Goal: Check status

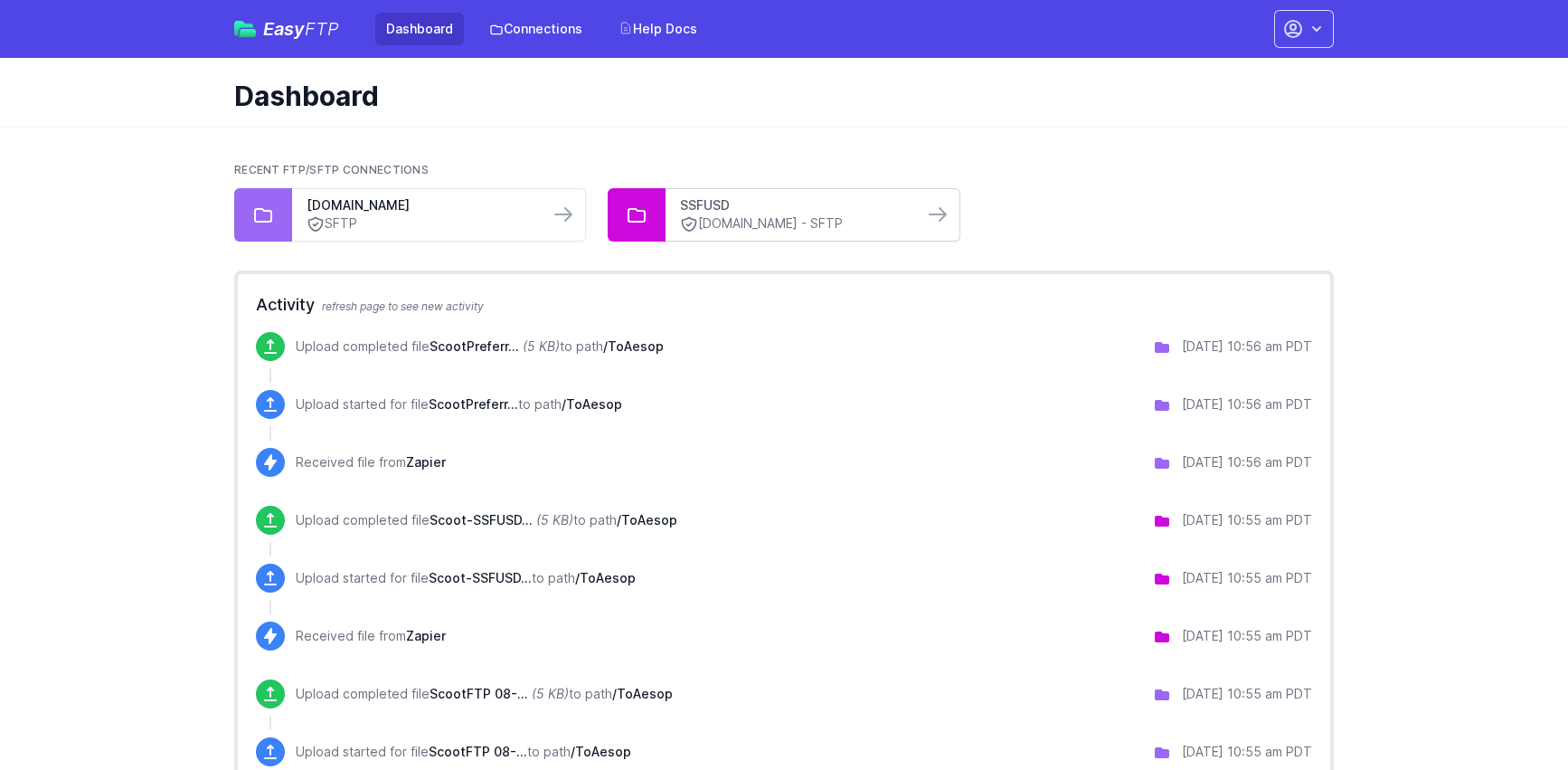
click at [768, 196] on link "SSFUSD" at bounding box center [794, 206] width 228 height 18
click at [439, 225] on link "SFTP" at bounding box center [420, 223] width 228 height 19
click at [692, 215] on icon at bounding box center [690, 224] width 18 height 18
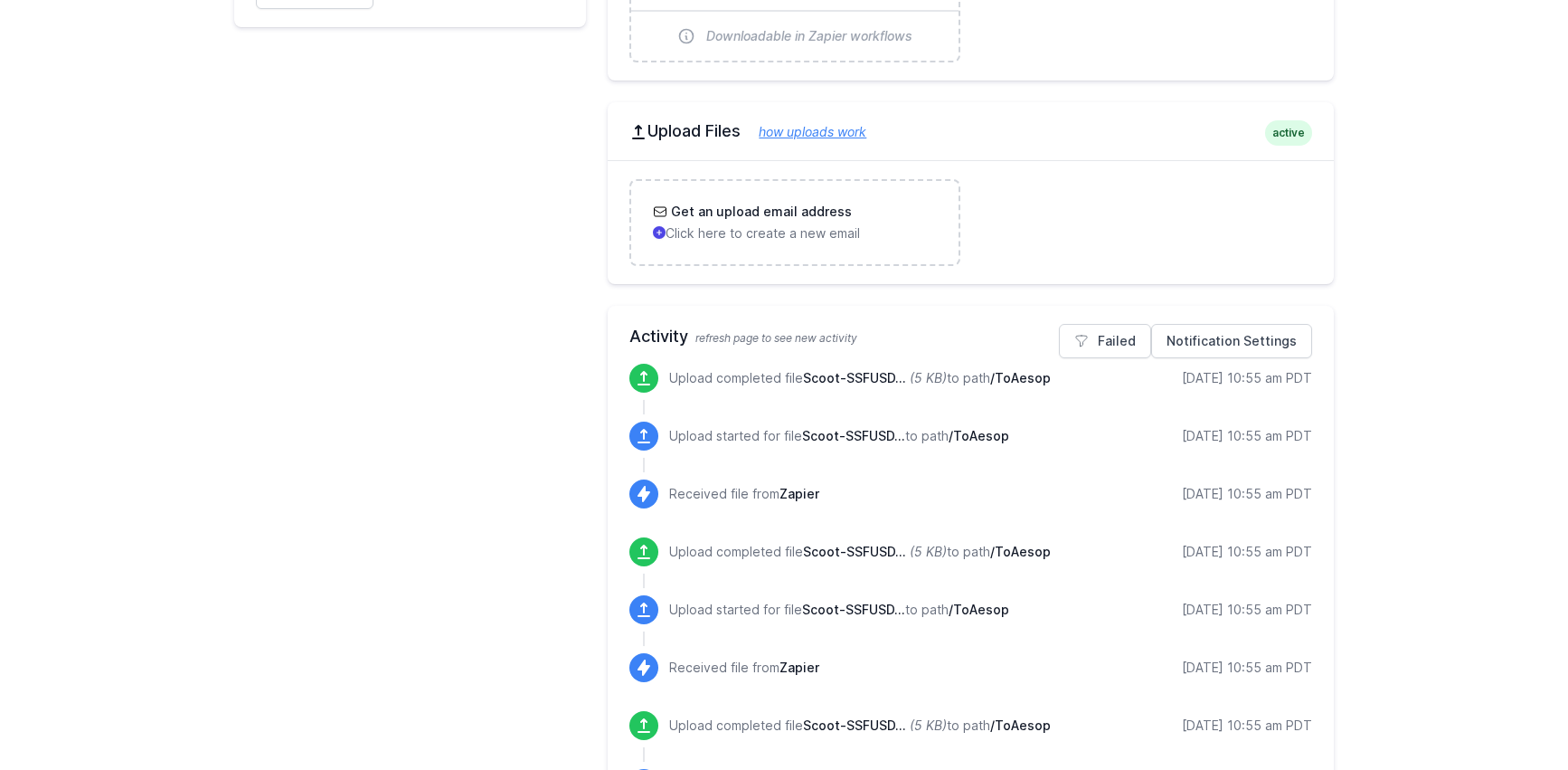
scroll to position [575, 0]
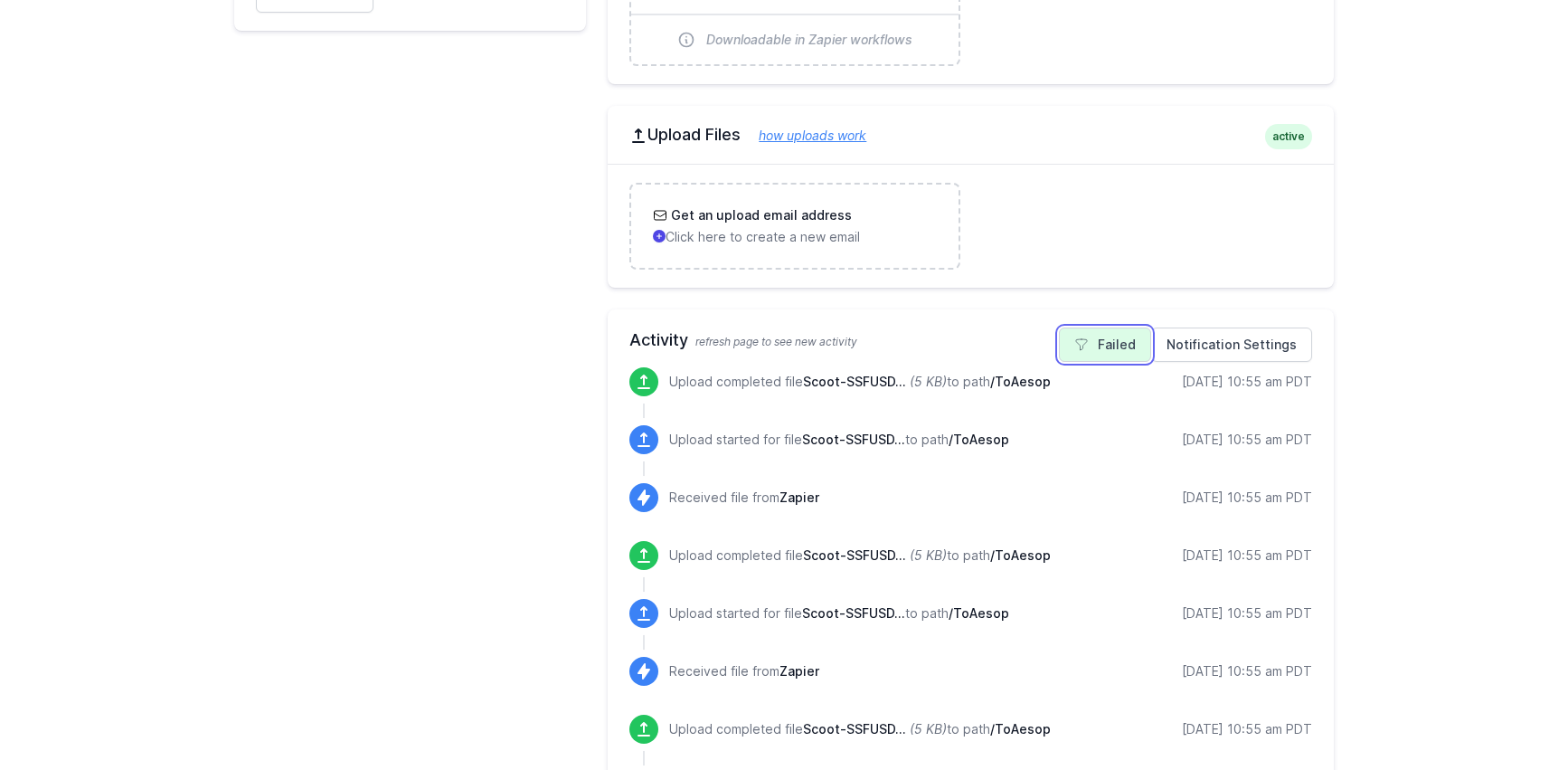
click at [1084, 355] on link "Failed" at bounding box center [1105, 344] width 92 height 34
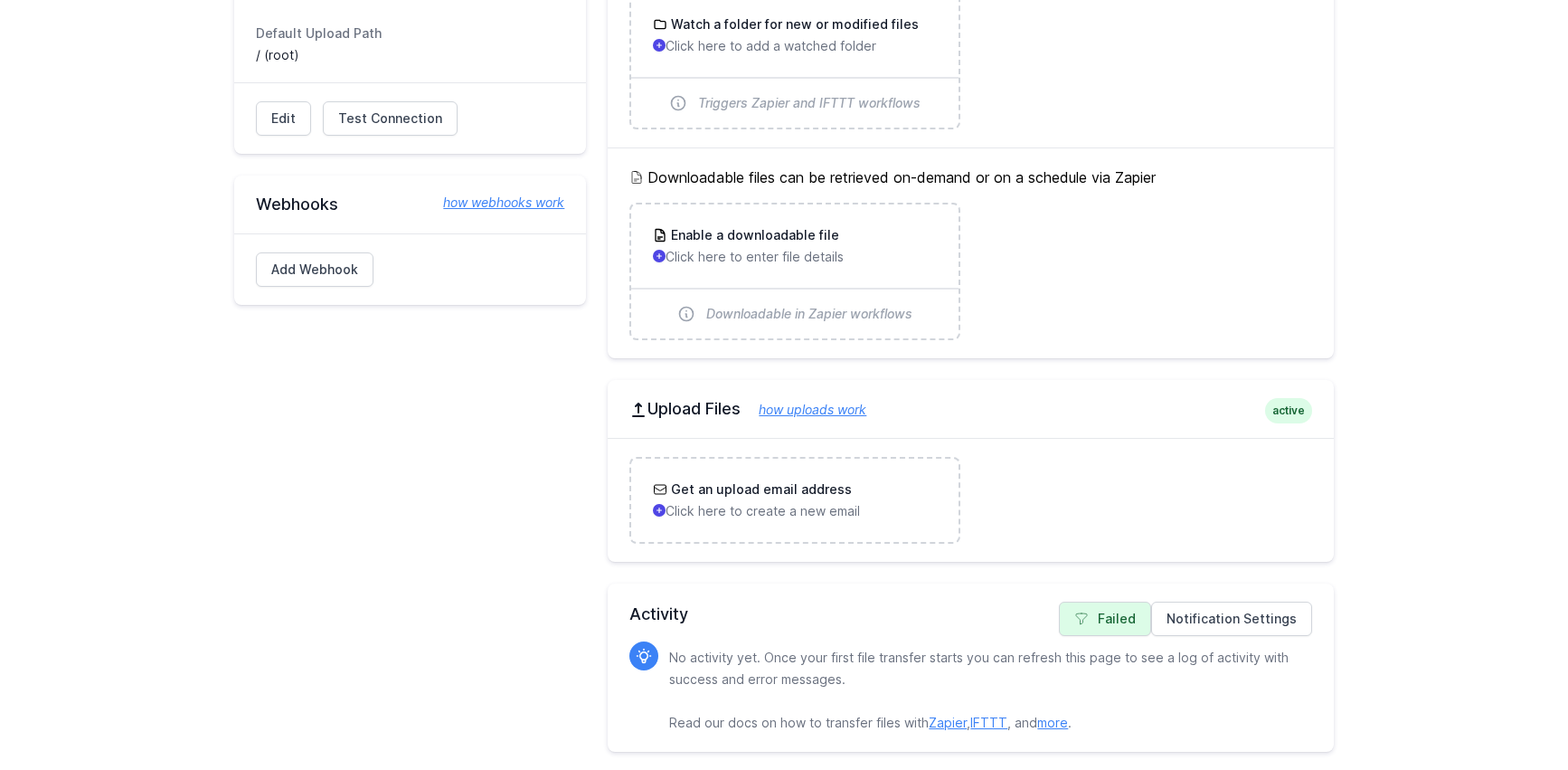
scroll to position [297, 0]
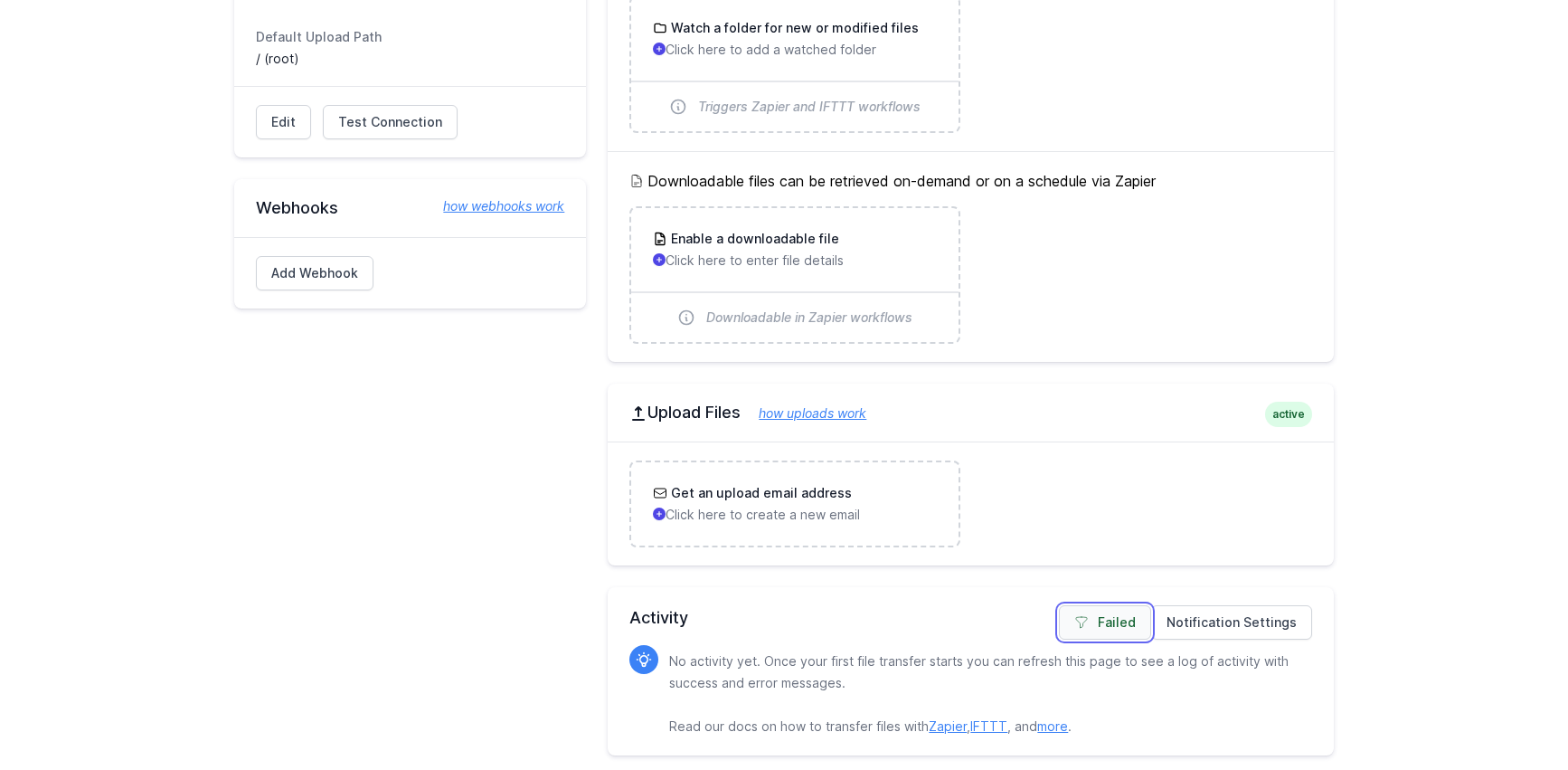
click at [1129, 634] on link "Failed" at bounding box center [1105, 622] width 92 height 34
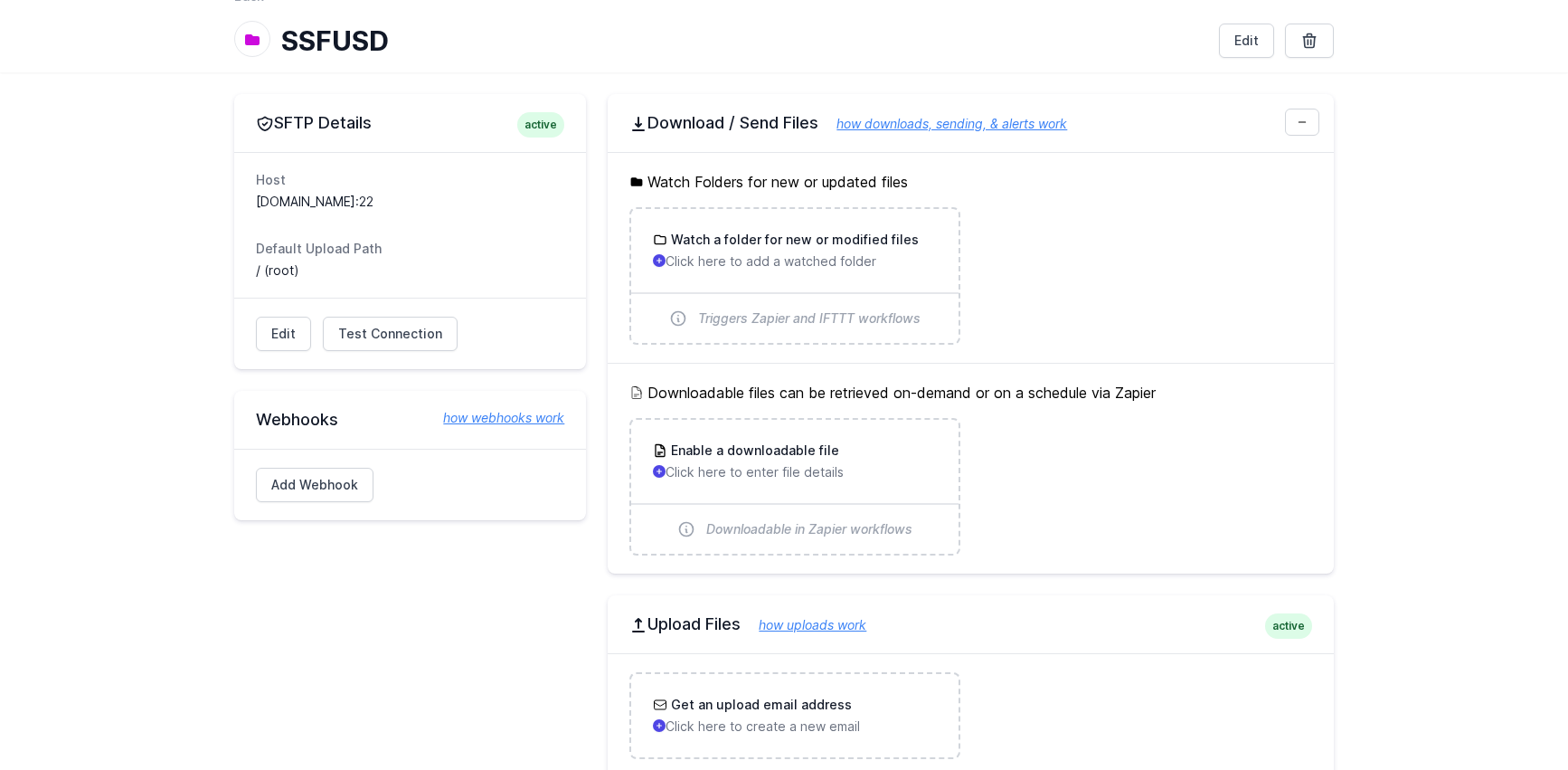
scroll to position [0, 0]
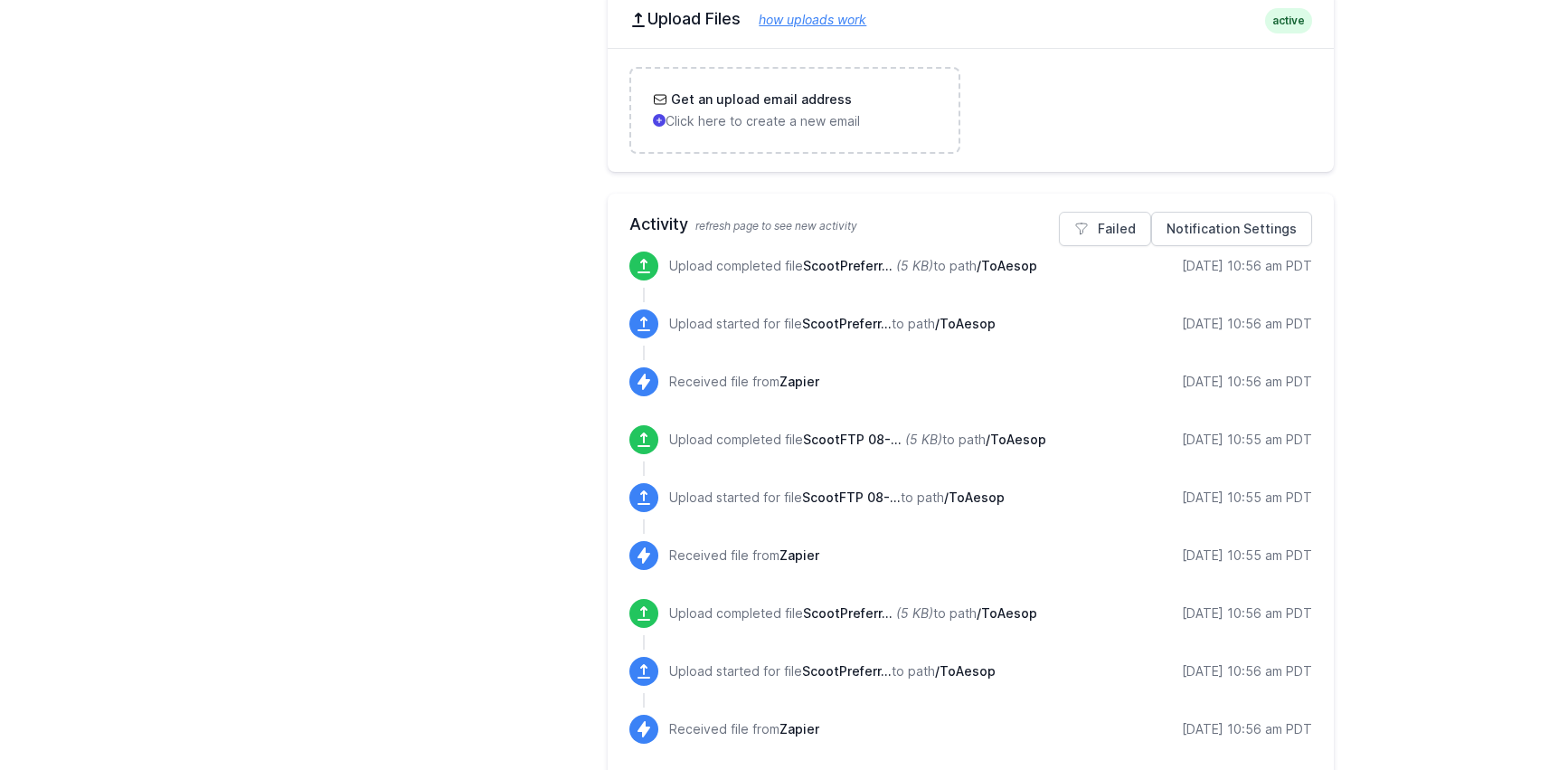
scroll to position [703, 0]
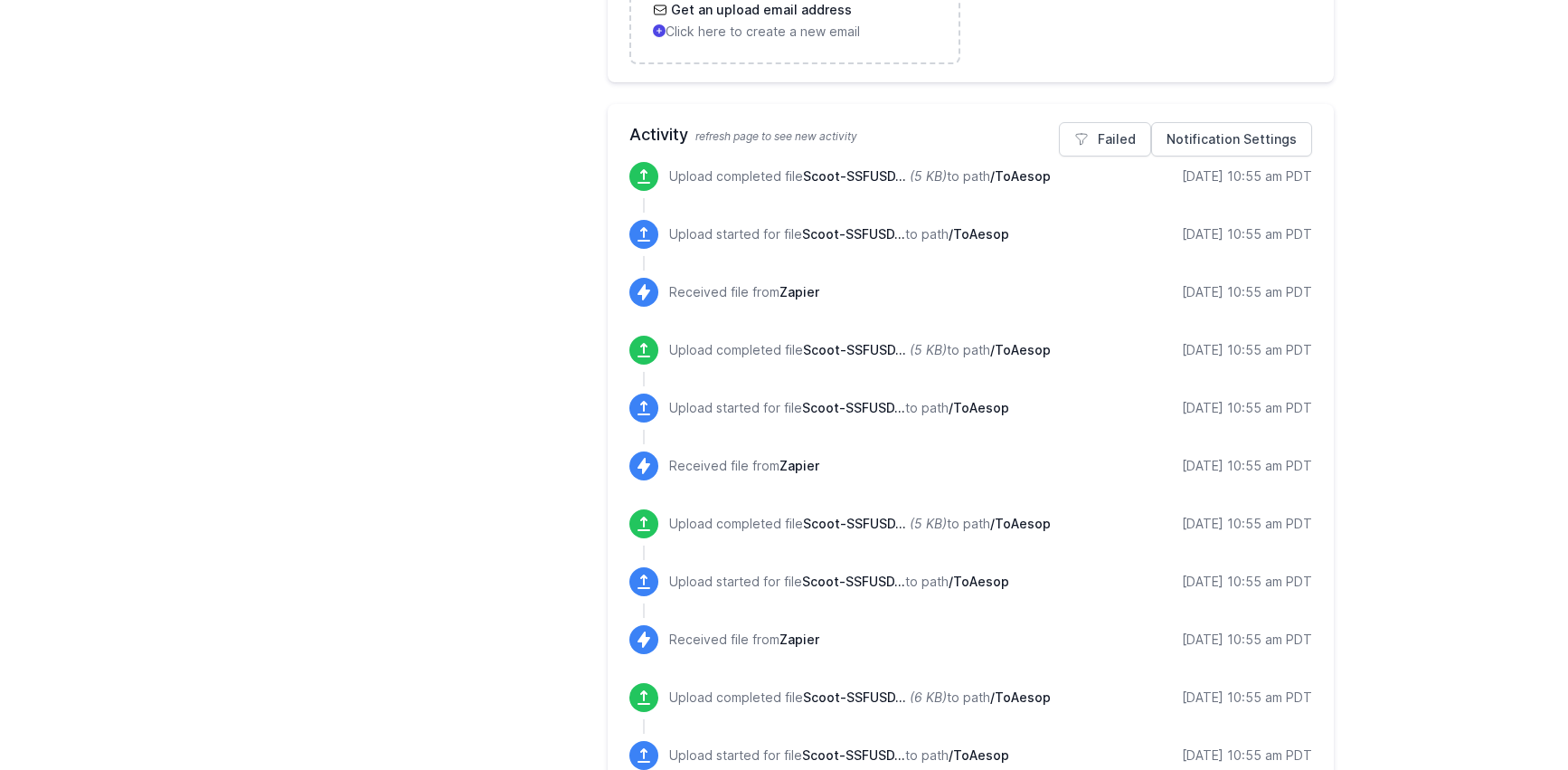
scroll to position [779, 0]
